Goal: Information Seeking & Learning: Learn about a topic

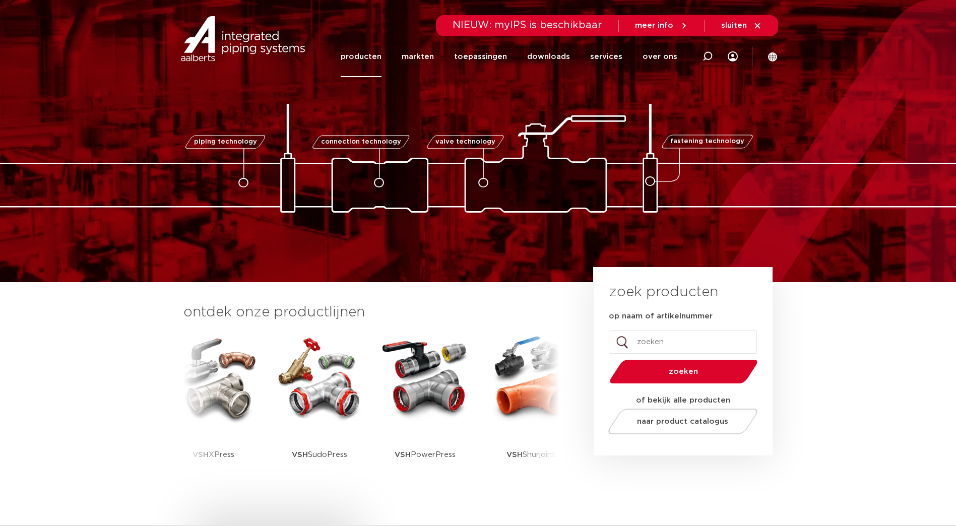
click at [381, 55] on link "producten" at bounding box center [360, 56] width 41 height 41
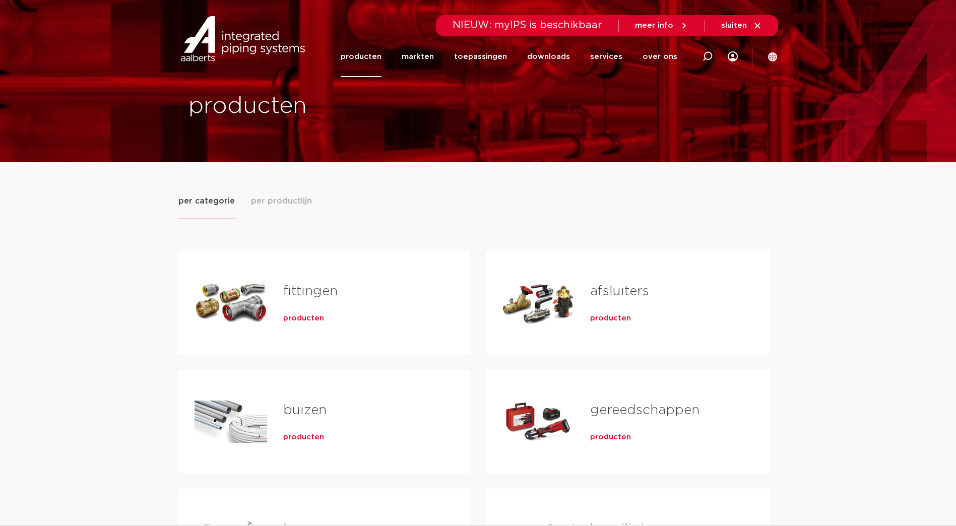
click at [293, 197] on span "per productlijn" at bounding box center [281, 201] width 61 height 12
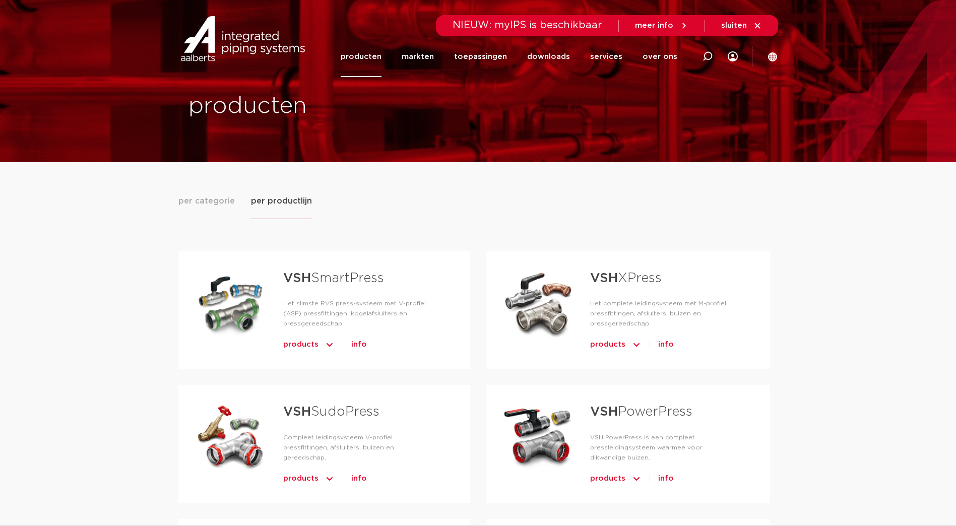
click at [616, 347] on span "products" at bounding box center [607, 344] width 35 height 16
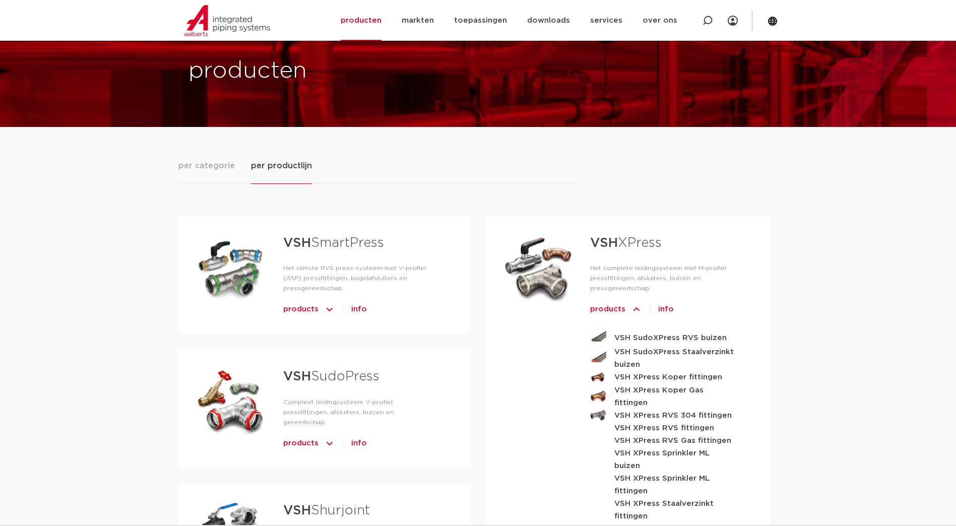
scroll to position [50, 0]
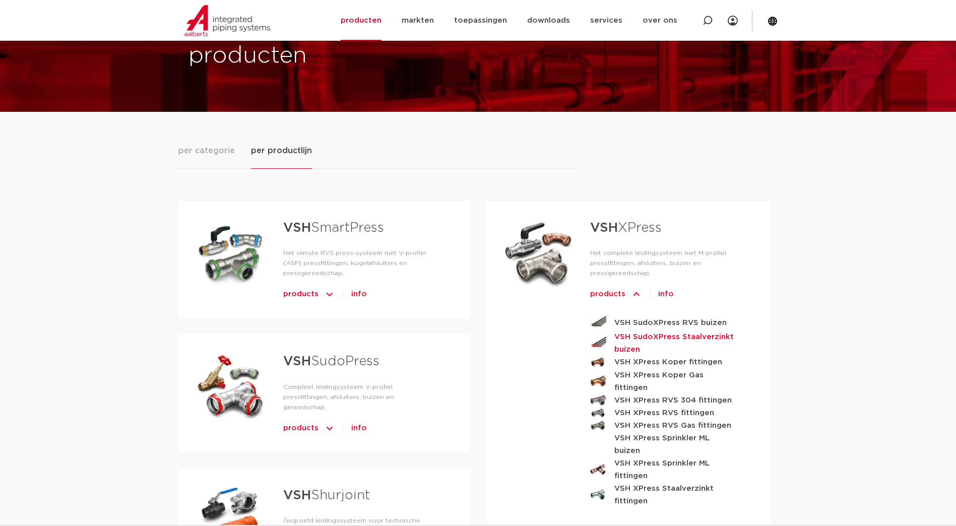
click at [631, 344] on strong "VSH SudoXPress Staalverzinkt buizen" at bounding box center [675, 342] width 123 height 25
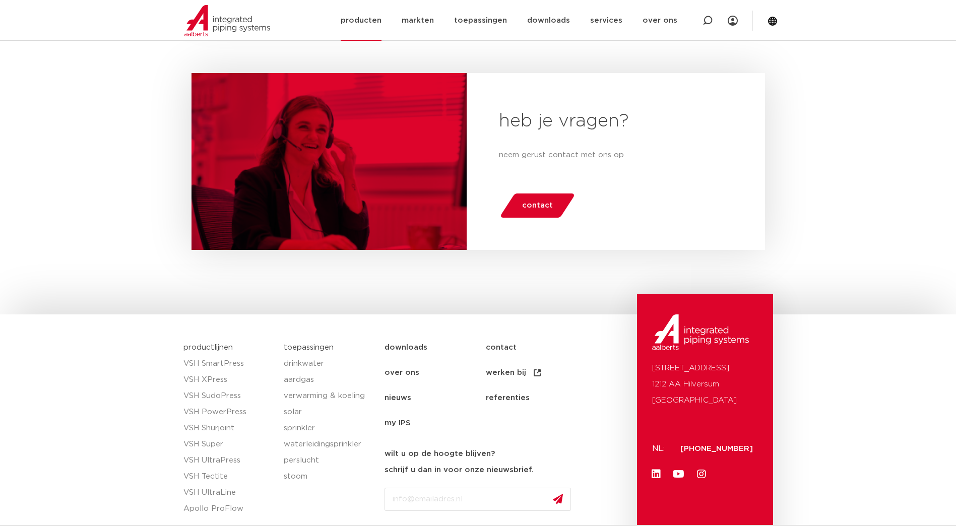
scroll to position [754, 0]
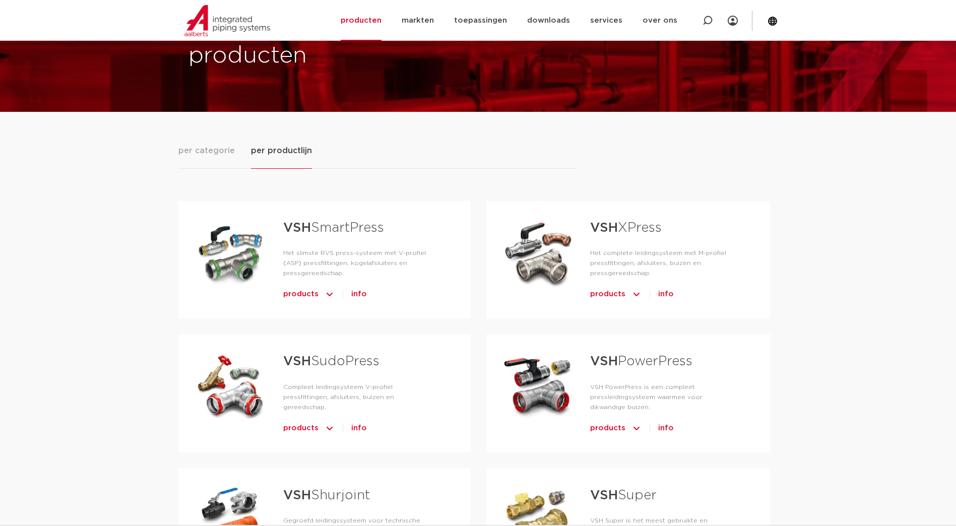
click at [601, 295] on span "products" at bounding box center [607, 294] width 35 height 16
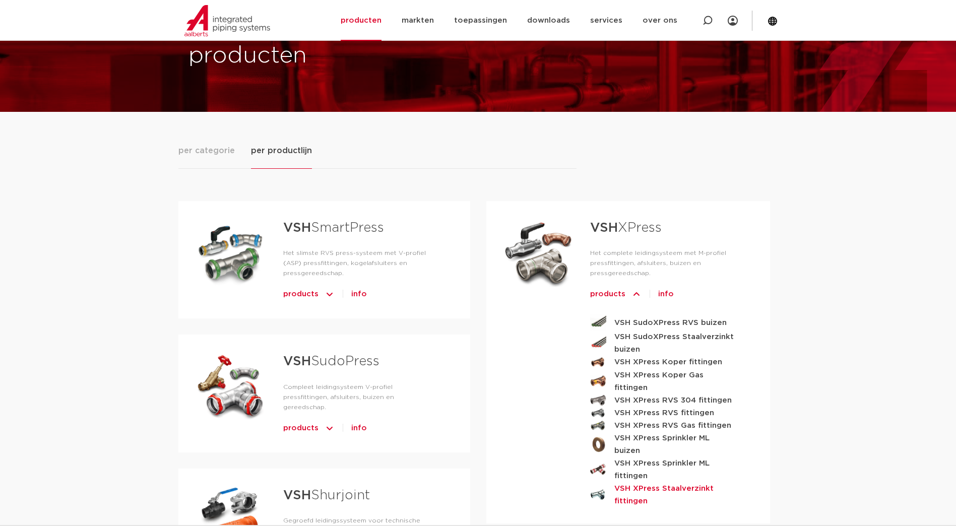
click at [642, 482] on strong "VSH XPress Staalverzinkt fittingen" at bounding box center [675, 494] width 123 height 25
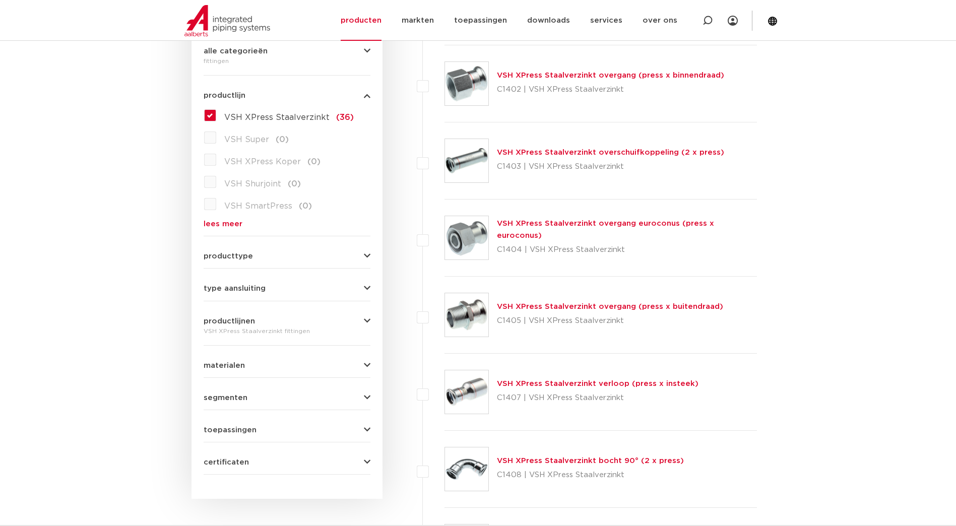
scroll to position [48, 0]
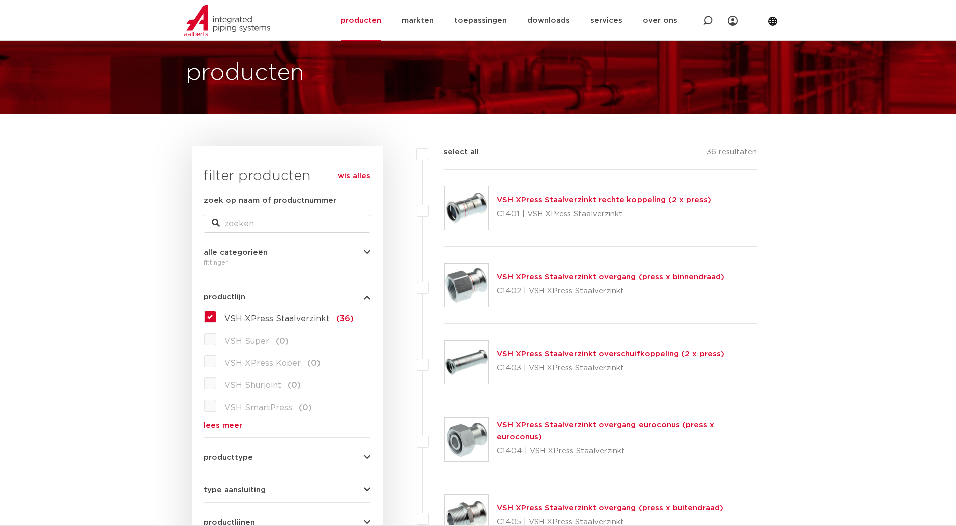
click at [624, 201] on link "VSH XPress Staalverzinkt rechte koppeling (2 x press)" at bounding box center [604, 200] width 214 height 8
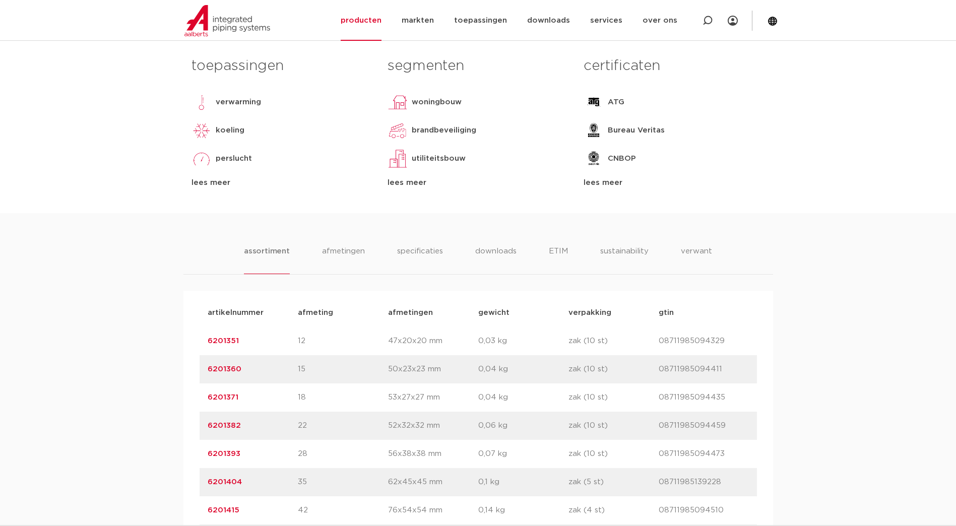
scroll to position [453, 0]
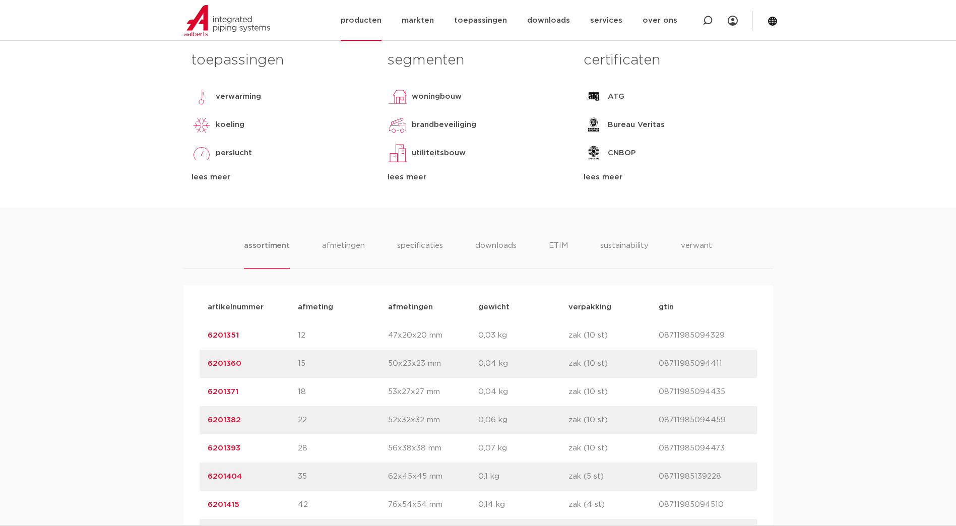
click at [227, 28] on img at bounding box center [227, 20] width 86 height 31
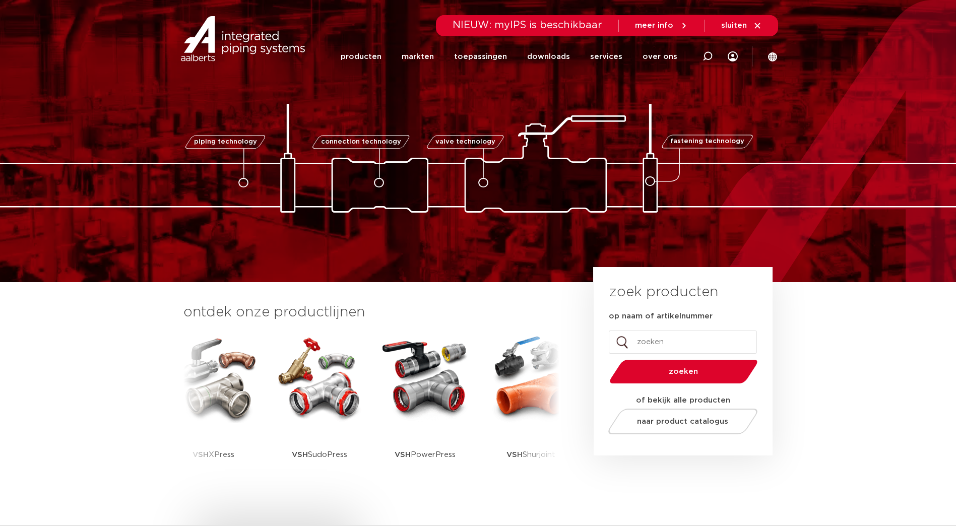
click at [238, 49] on img at bounding box center [242, 38] width 129 height 45
